Goal: Transaction & Acquisition: Download file/media

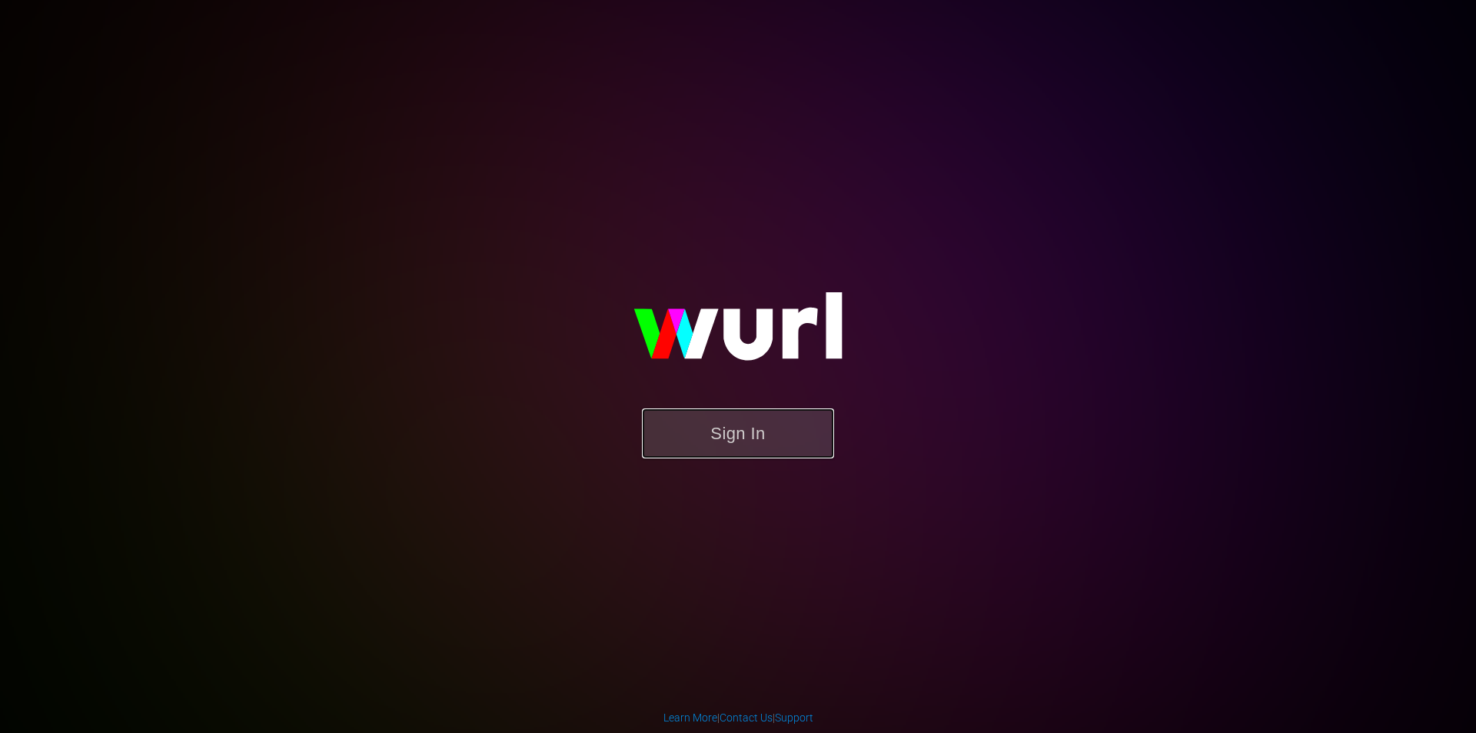
click at [765, 431] on button "Sign In" at bounding box center [738, 433] width 192 height 50
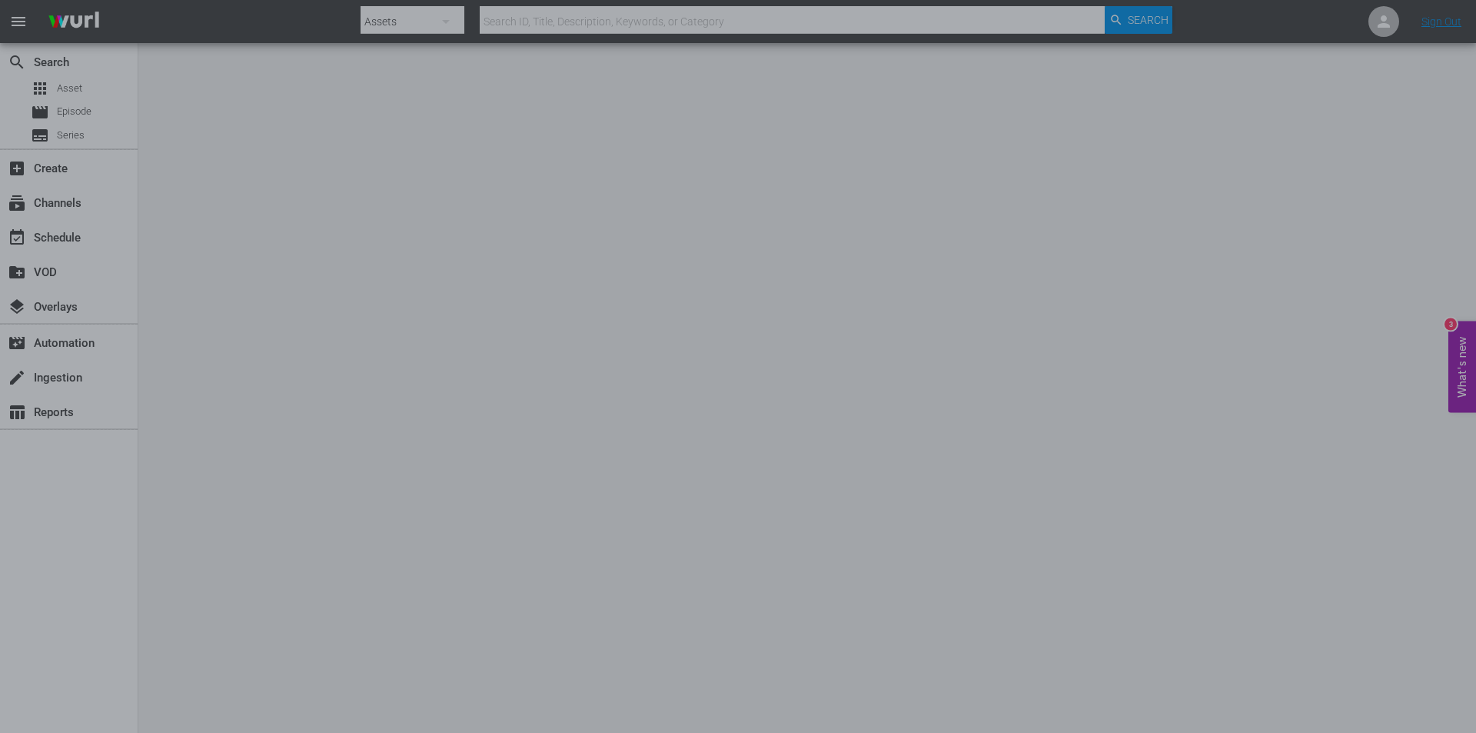
click at [1193, 367] on div at bounding box center [738, 366] width 1476 height 733
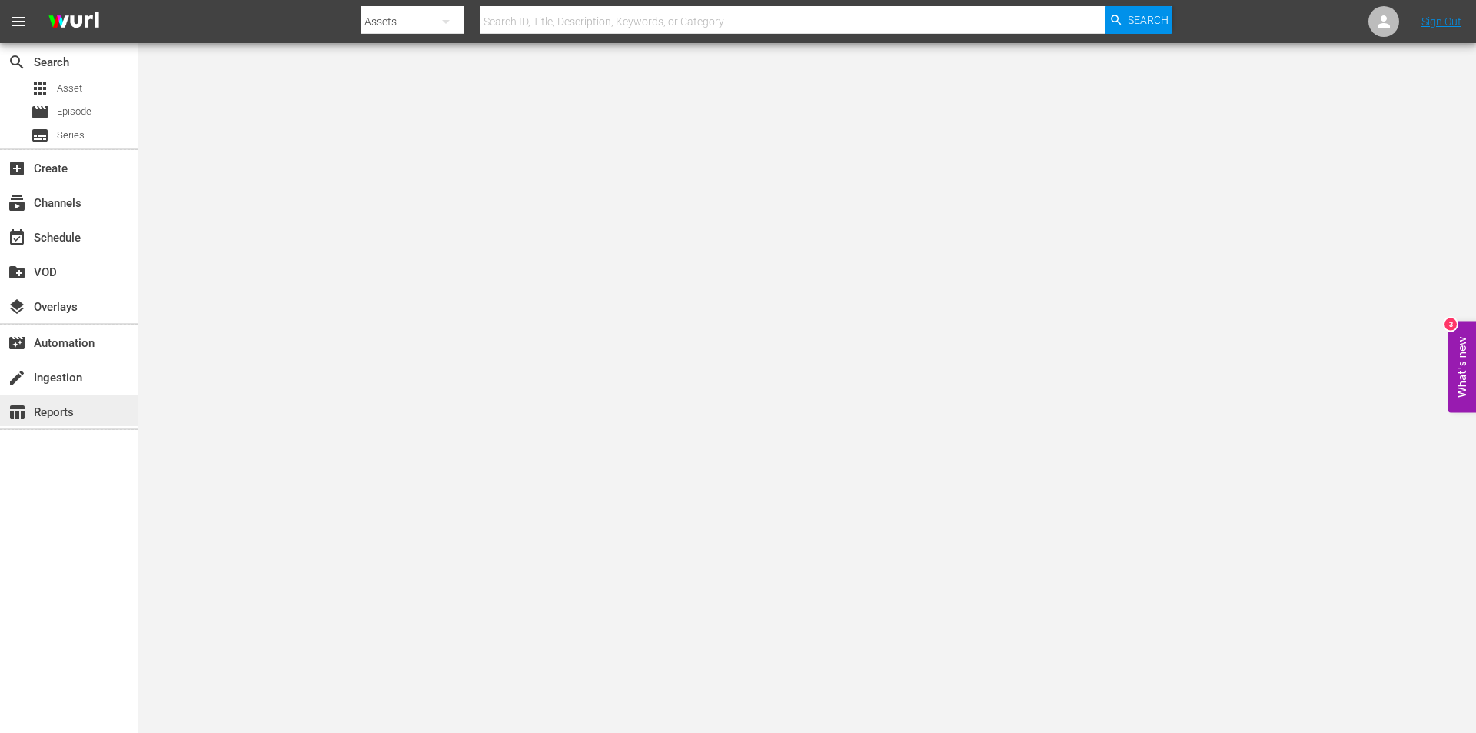
click at [80, 407] on div "table_chart Reports" at bounding box center [43, 410] width 86 height 14
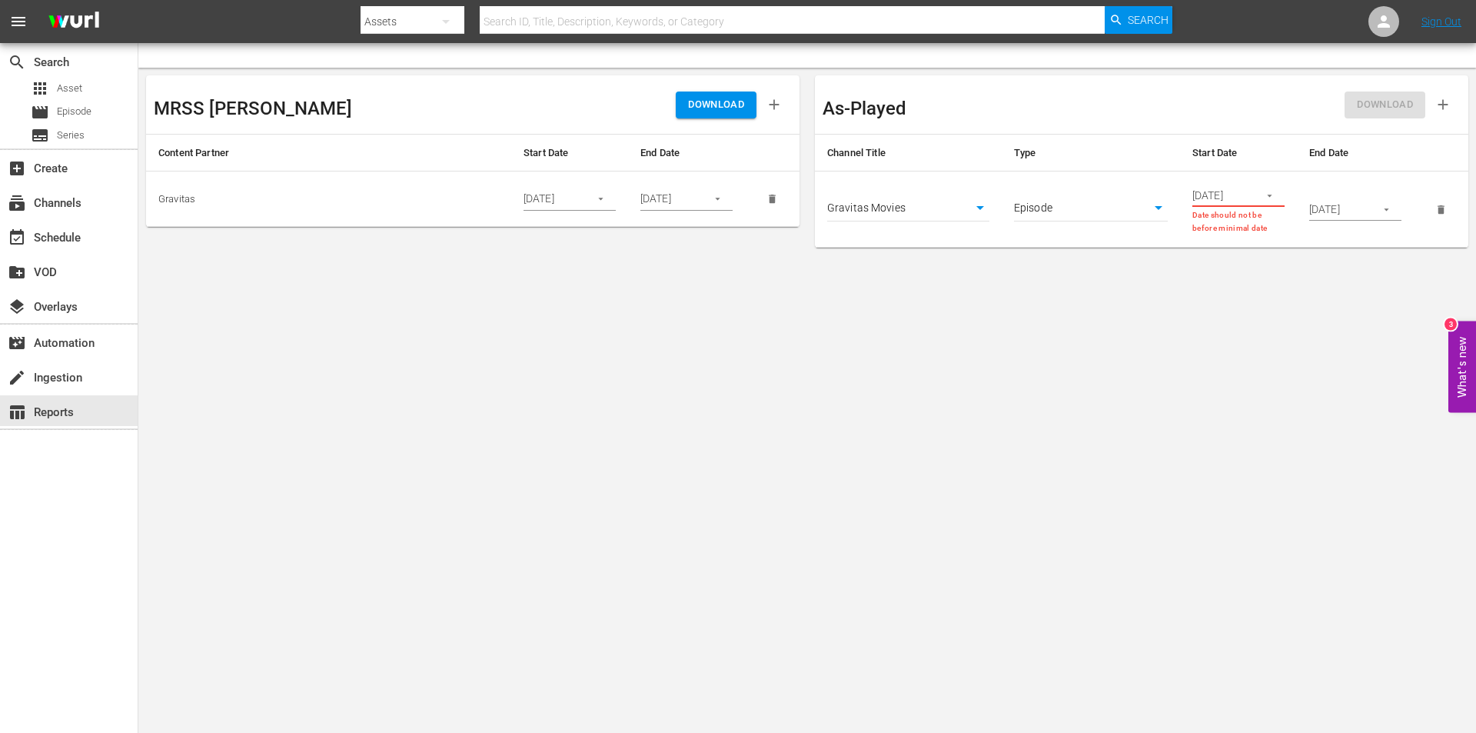
click at [1273, 200] on icon "button" at bounding box center [1270, 196] width 12 height 12
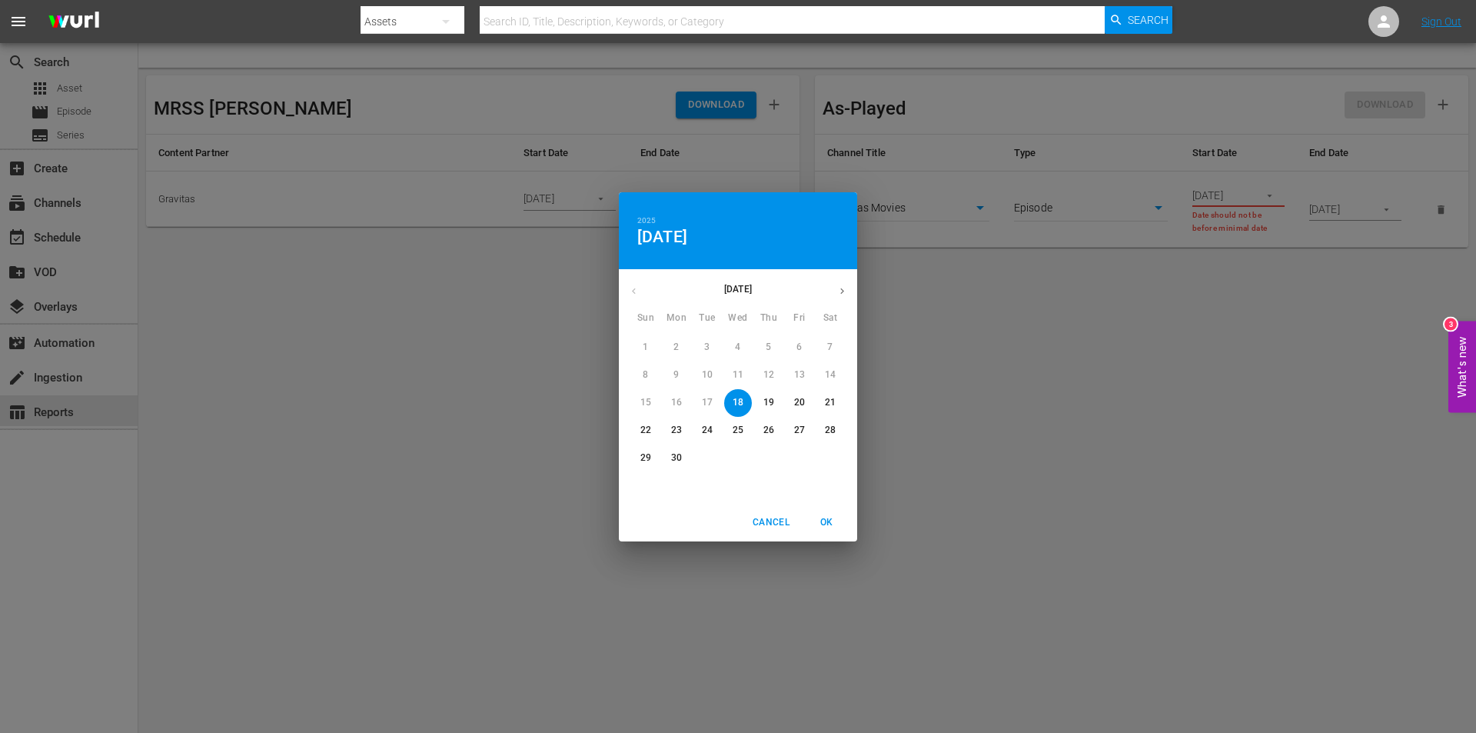
click at [730, 404] on span "18" at bounding box center [738, 402] width 28 height 13
click at [823, 514] on span "OK" at bounding box center [826, 522] width 37 height 16
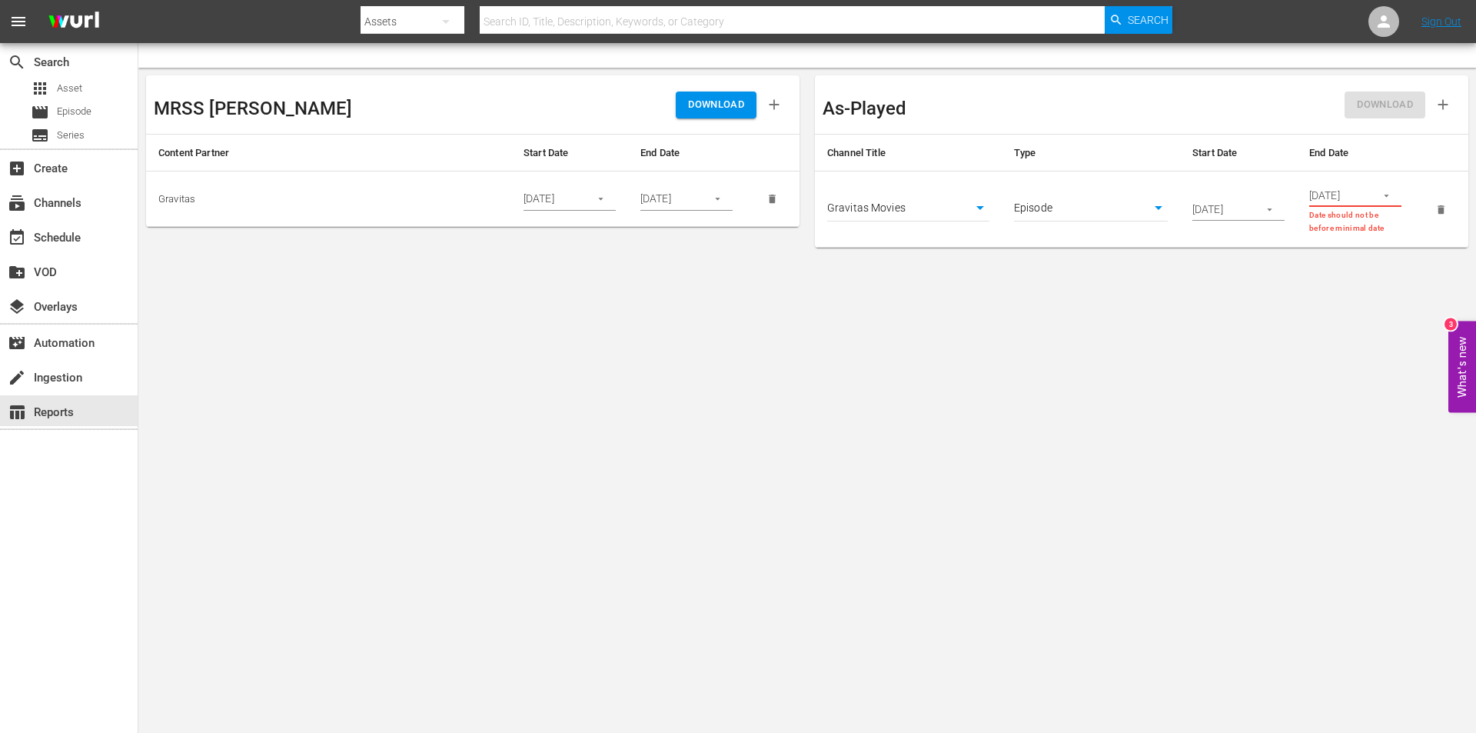
click at [1271, 208] on icon "button" at bounding box center [1270, 210] width 12 height 12
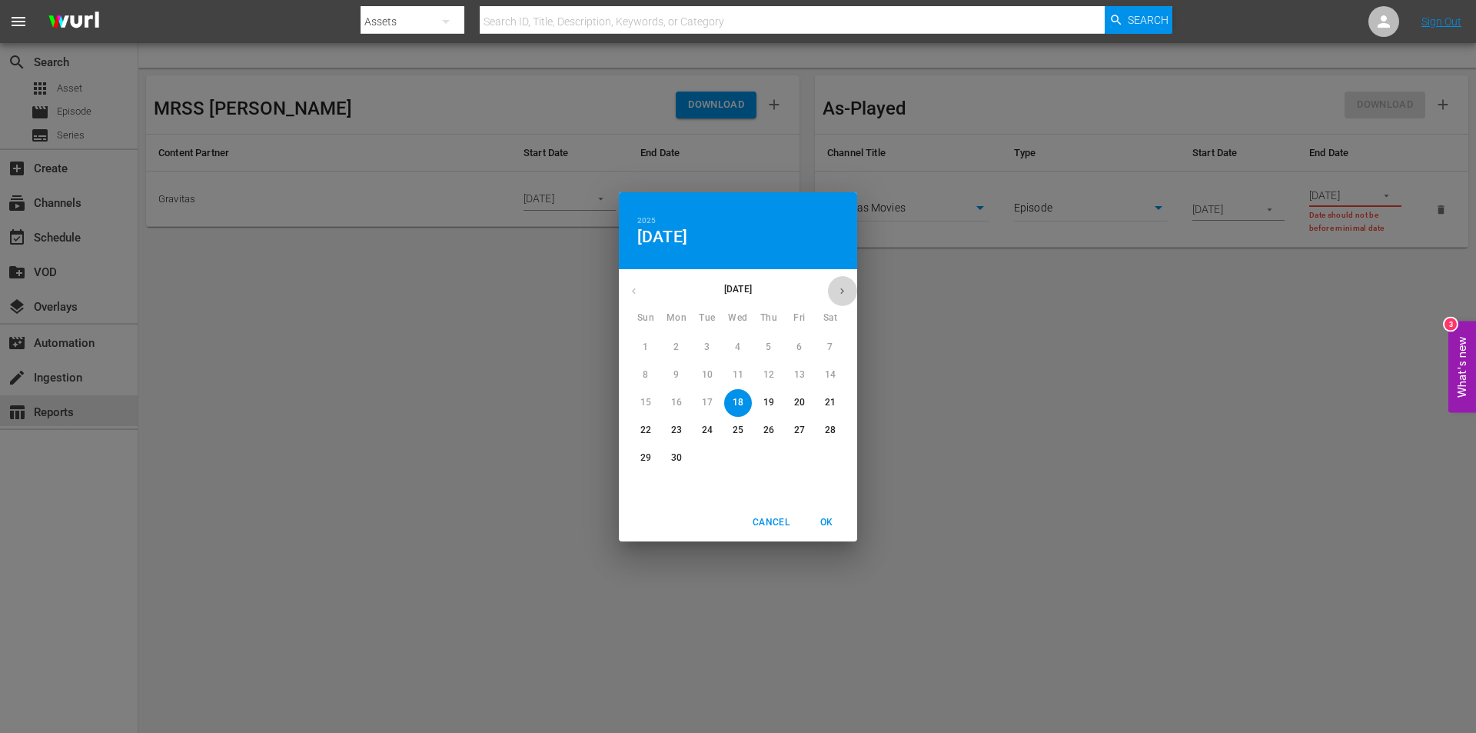
click at [839, 294] on icon "button" at bounding box center [843, 291] width 12 height 12
click at [704, 404] on p "16" at bounding box center [707, 402] width 11 height 13
click at [706, 461] on p "30" at bounding box center [707, 457] width 11 height 13
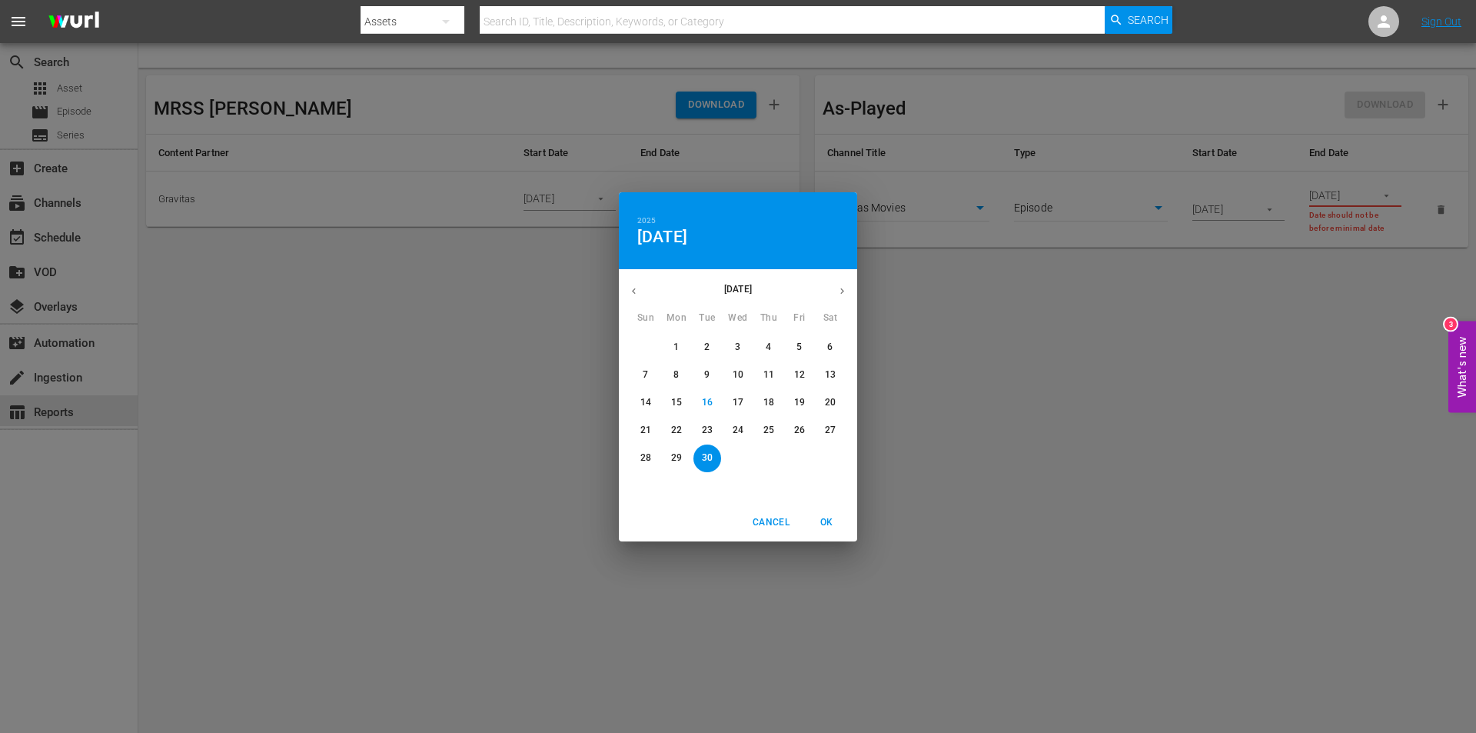
click at [832, 524] on span "OK" at bounding box center [826, 522] width 37 height 16
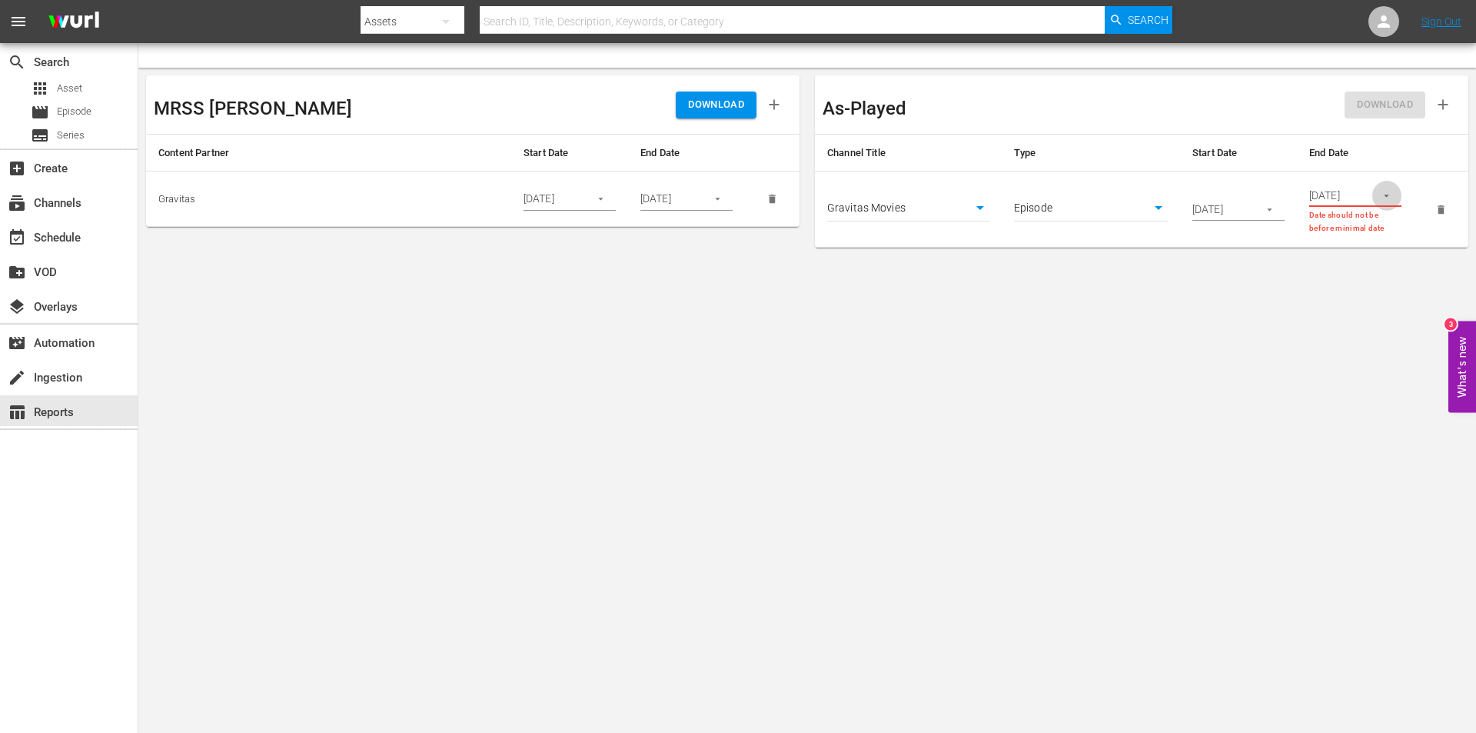
click at [1383, 196] on icon "button" at bounding box center [1387, 196] width 12 height 12
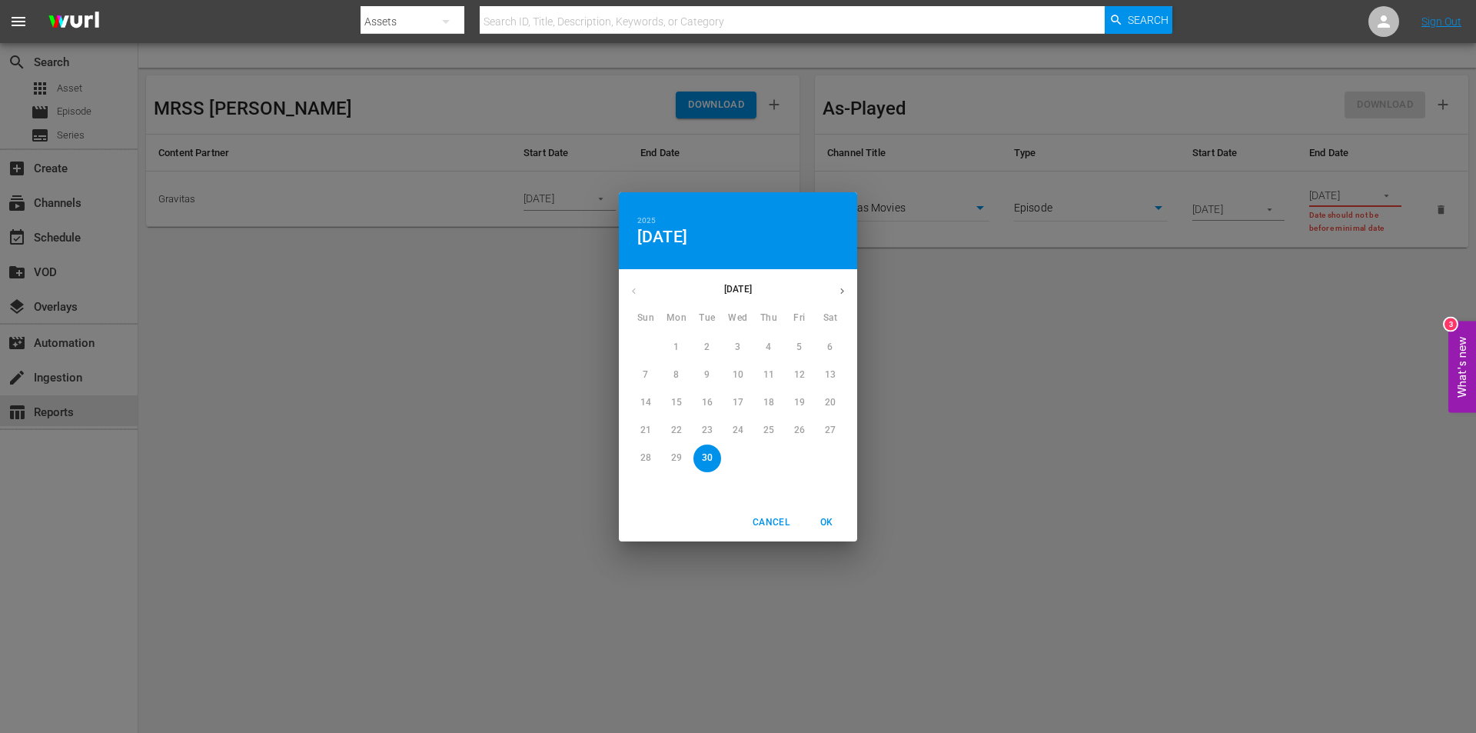
drag, startPoint x: 1202, startPoint y: 316, endPoint x: 1247, endPoint y: 231, distance: 96.7
click at [1203, 314] on div "2025 Tue, Sep [DATE] Mon Tue Wed Thu Fri Sat 31 1 2 3 4 5 6 7 8 9 10 11 12 13 1…" at bounding box center [738, 366] width 1476 height 733
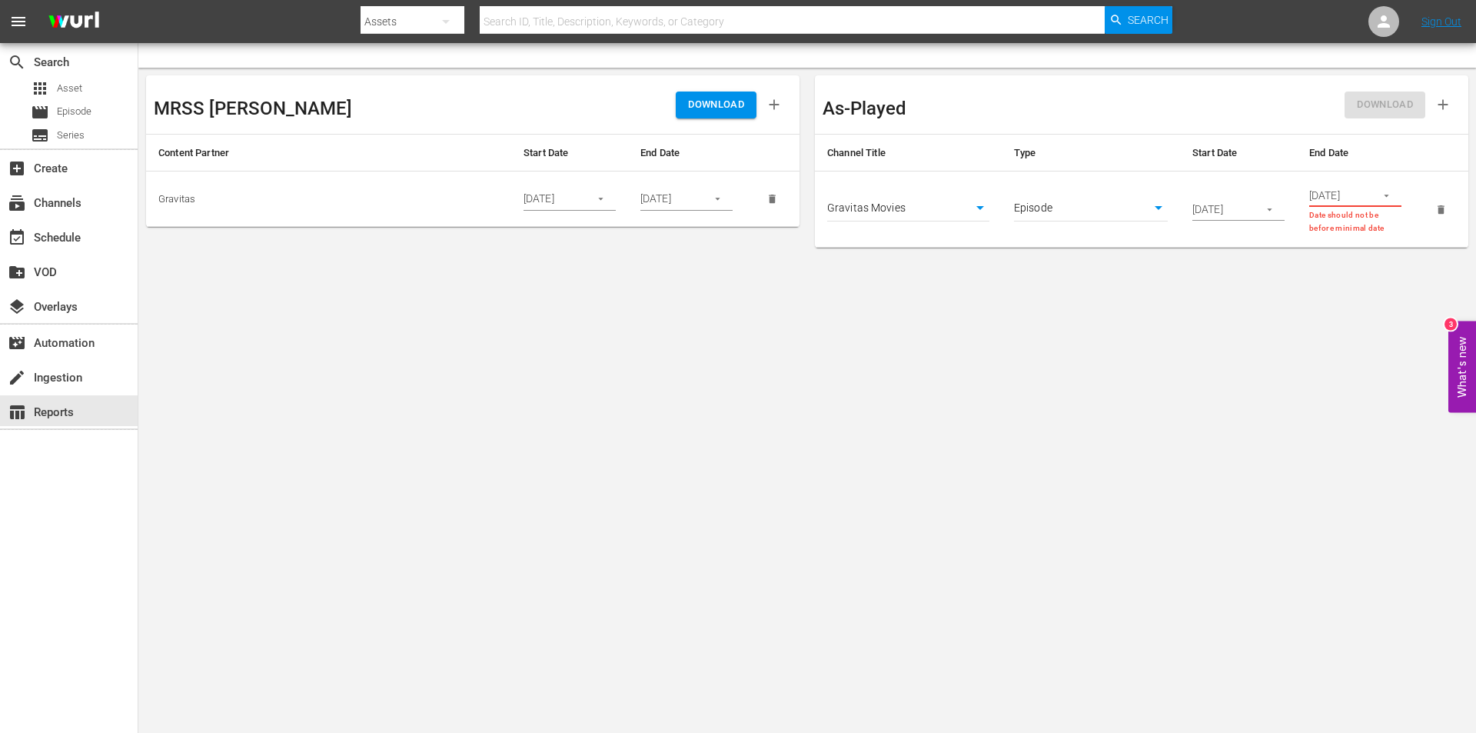
click at [1264, 204] on icon "button" at bounding box center [1270, 210] width 12 height 12
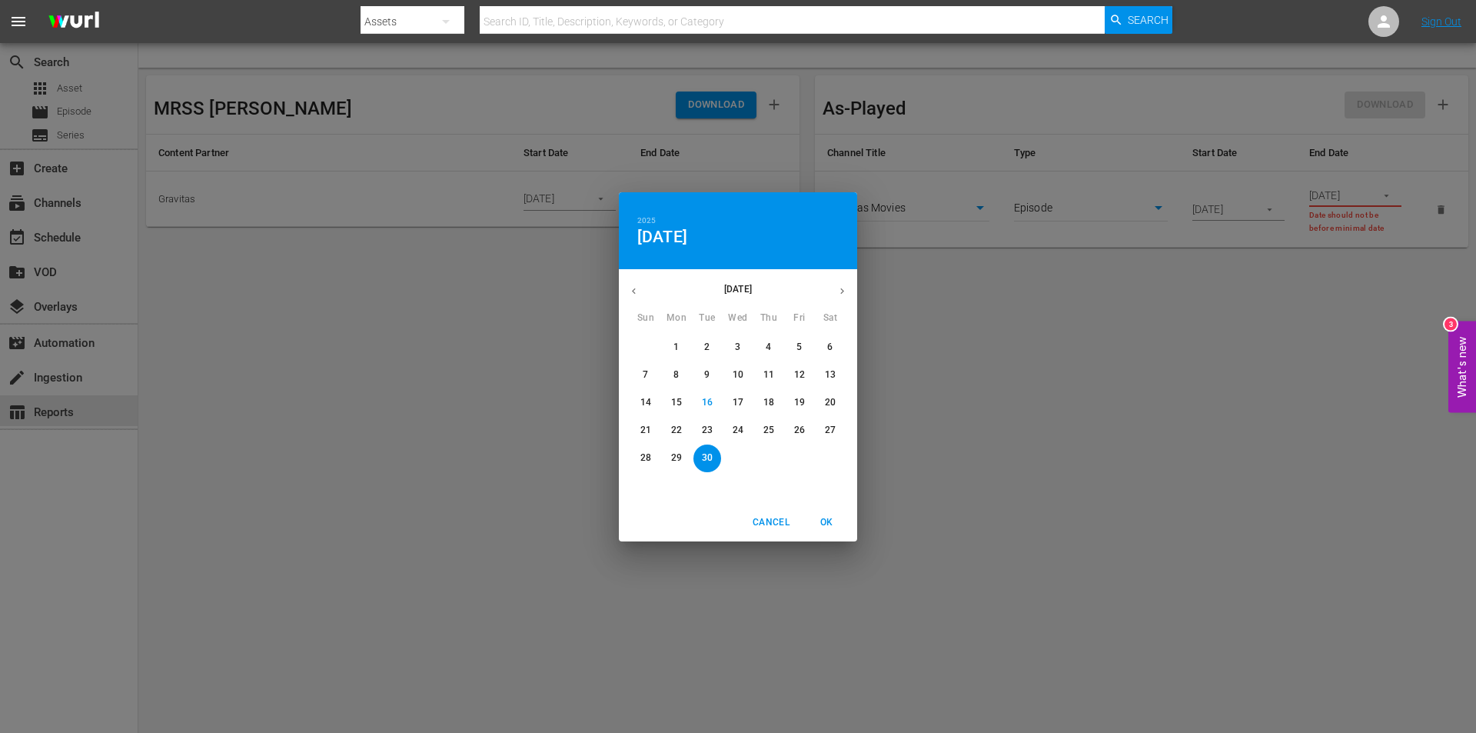
click at [627, 283] on button "button" at bounding box center [634, 291] width 30 height 30
click at [740, 402] on p "18" at bounding box center [738, 402] width 11 height 13
click at [835, 517] on span "OK" at bounding box center [826, 522] width 37 height 16
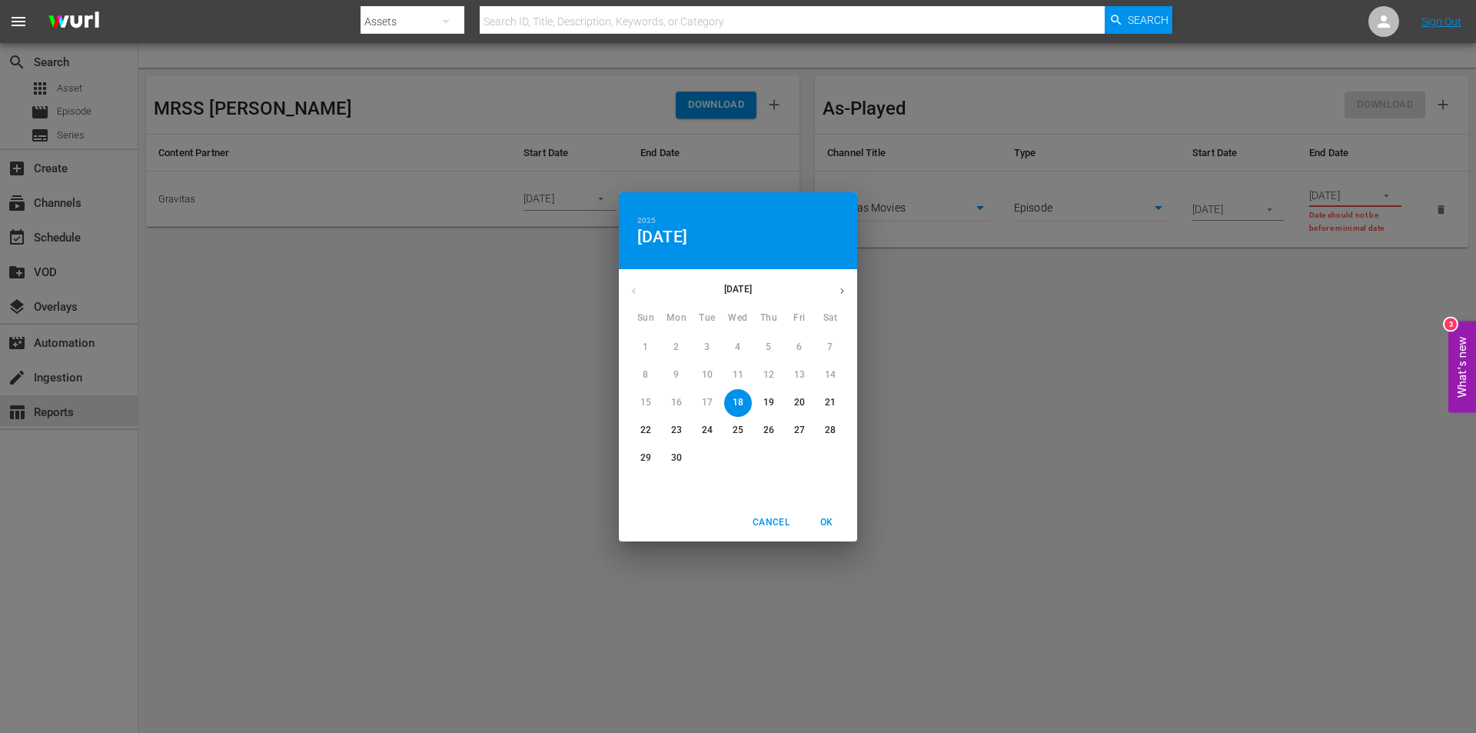
type input "[DATE]"
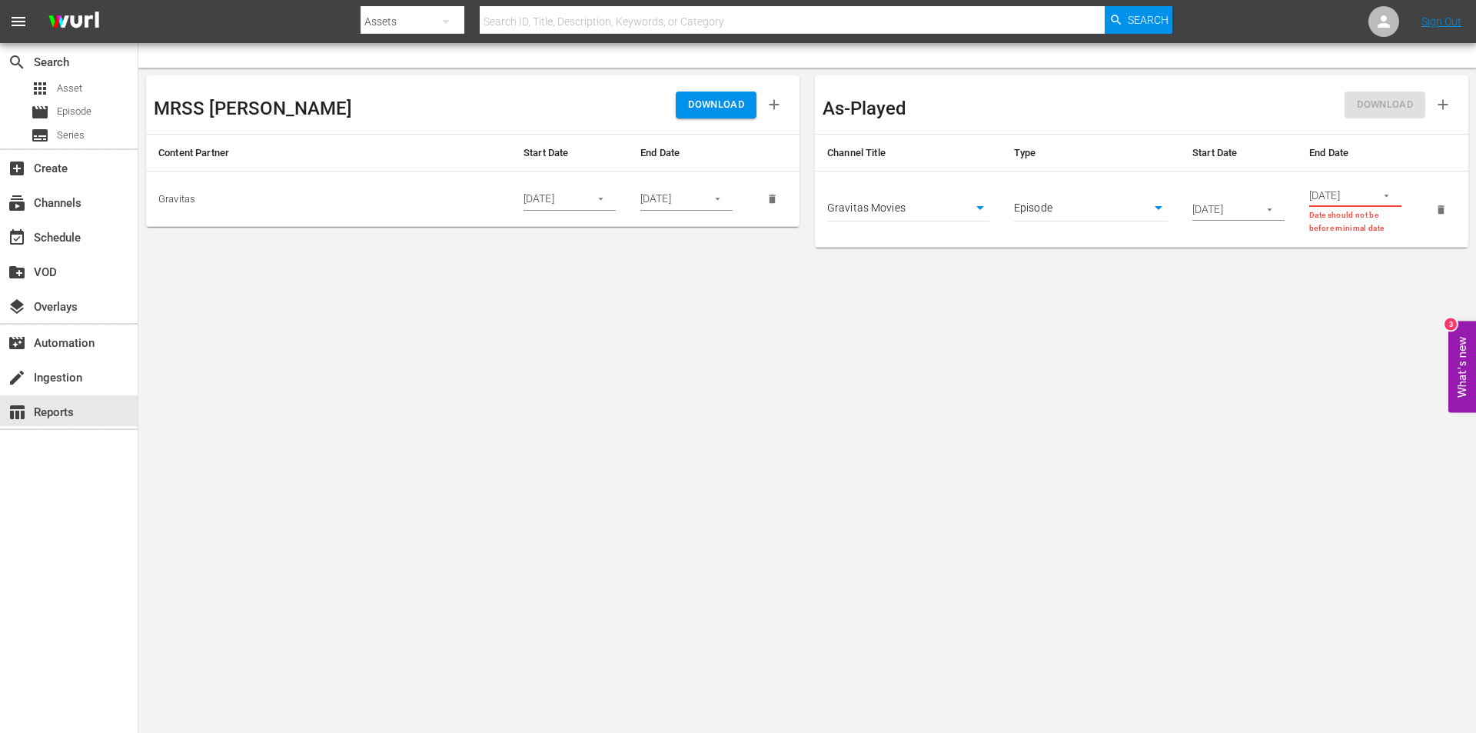
click at [1381, 191] on icon "button" at bounding box center [1387, 196] width 12 height 12
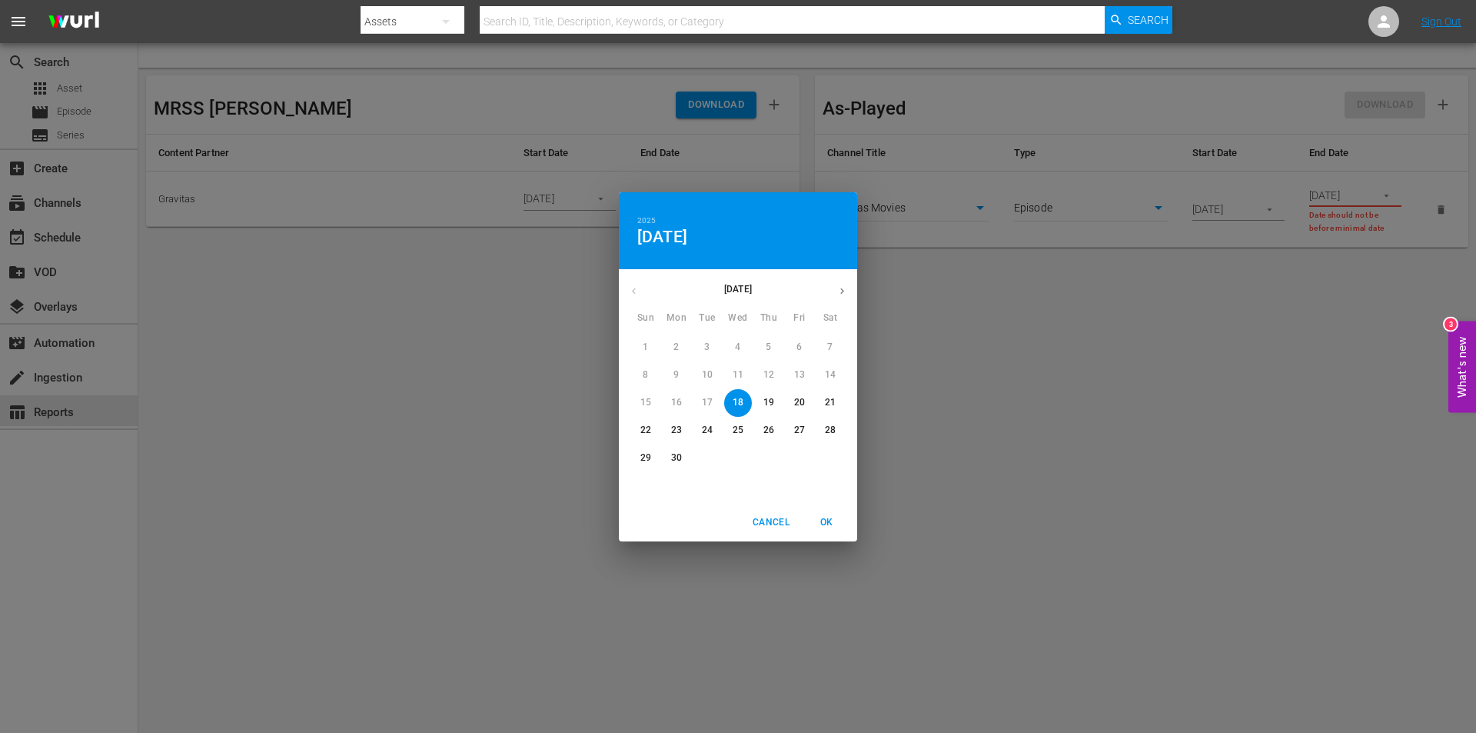
click at [838, 291] on icon "button" at bounding box center [843, 291] width 12 height 12
click at [837, 291] on icon "button" at bounding box center [843, 291] width 12 height 12
click at [709, 401] on p "16" at bounding box center [707, 402] width 11 height 13
click at [827, 521] on span "OK" at bounding box center [826, 522] width 37 height 16
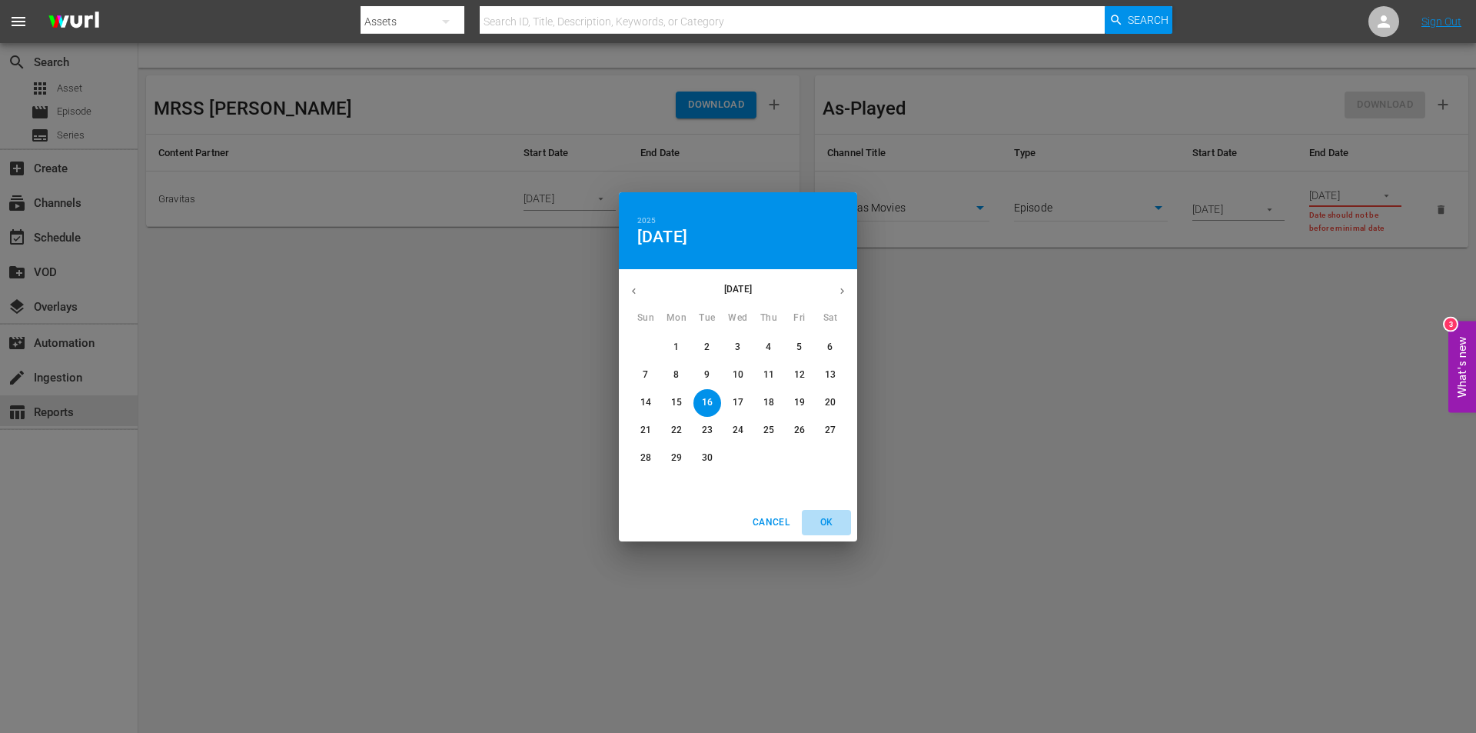
type input "[DATE]"
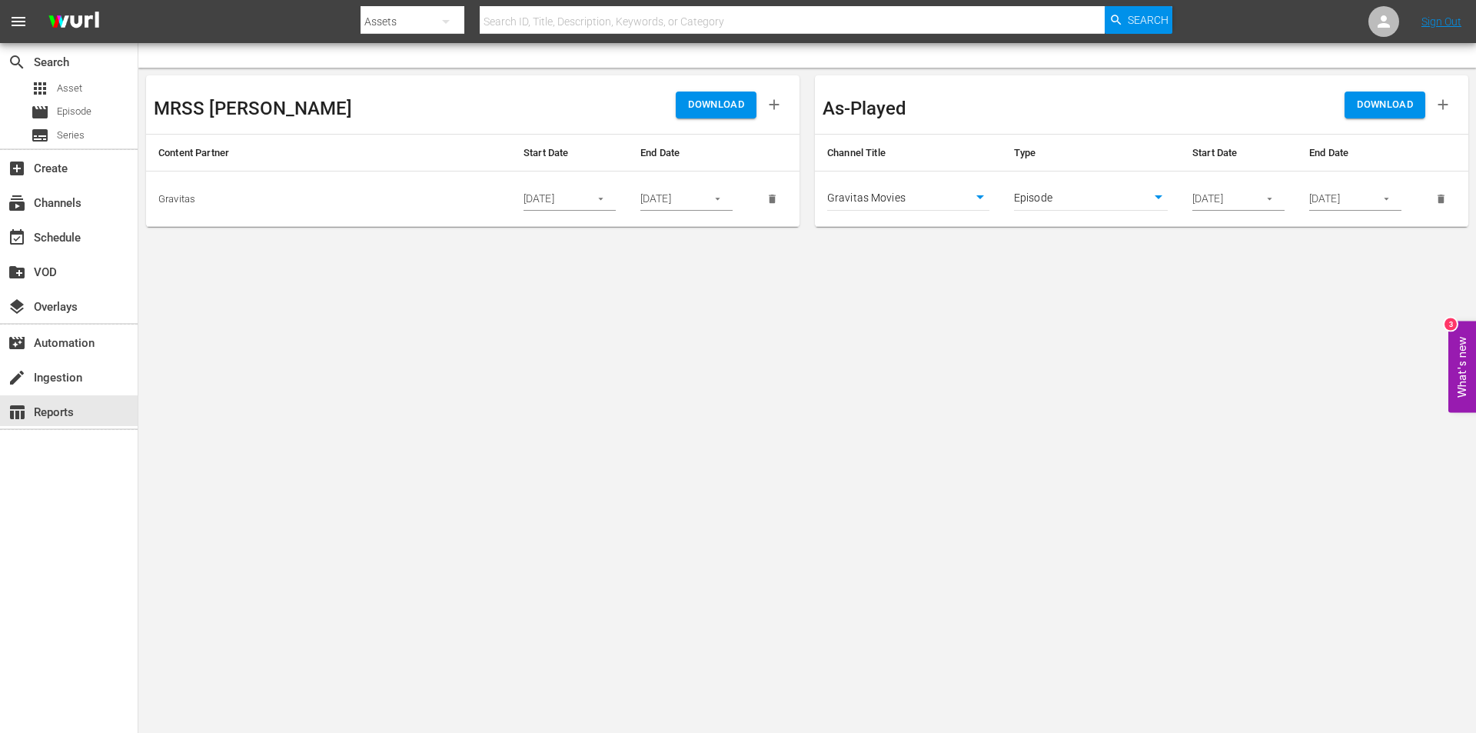
click at [1386, 111] on span "DOWNLOAD" at bounding box center [1385, 105] width 56 height 18
